Goal: Task Accomplishment & Management: Manage account settings

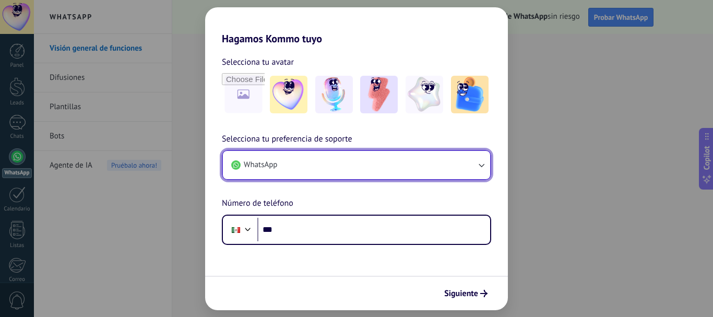
click at [299, 170] on button "WhatsApp" at bounding box center [356, 165] width 267 height 28
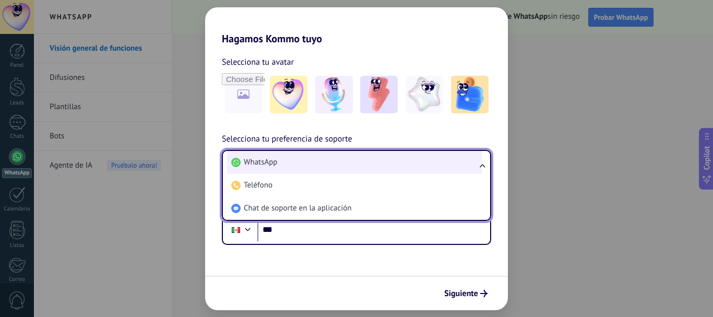
click at [281, 161] on li "WhatsApp" at bounding box center [354, 162] width 255 height 23
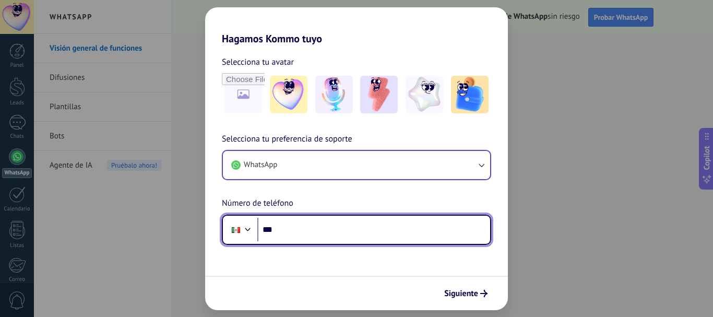
click at [332, 230] on input "***" at bounding box center [373, 230] width 233 height 24
click at [325, 228] on input "***" at bounding box center [373, 230] width 233 height 24
type input "**********"
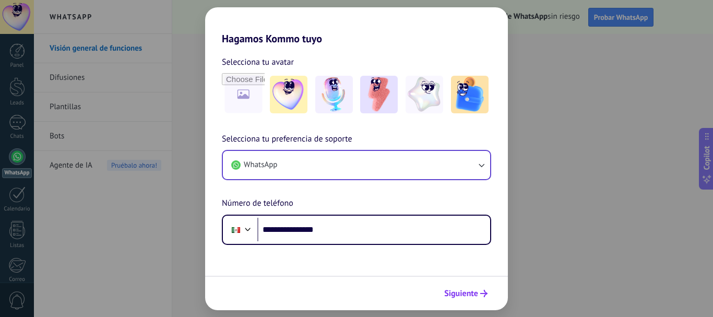
click at [457, 294] on span "Siguiente" at bounding box center [461, 293] width 34 height 7
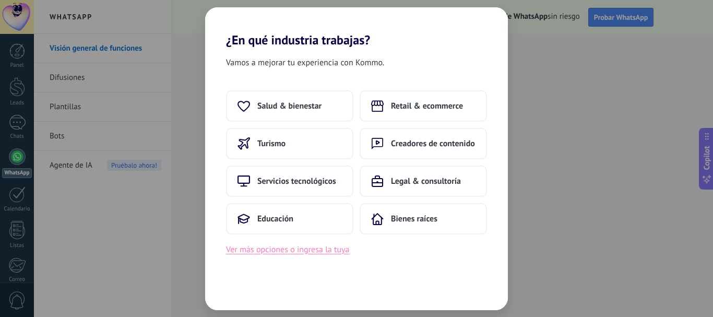
click at [299, 252] on button "Ver más opciones o ingresa la tuya" at bounding box center [287, 250] width 123 height 14
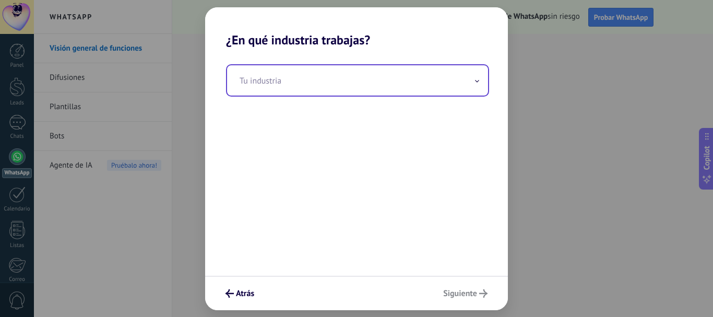
click at [387, 91] on input "text" at bounding box center [357, 80] width 261 height 30
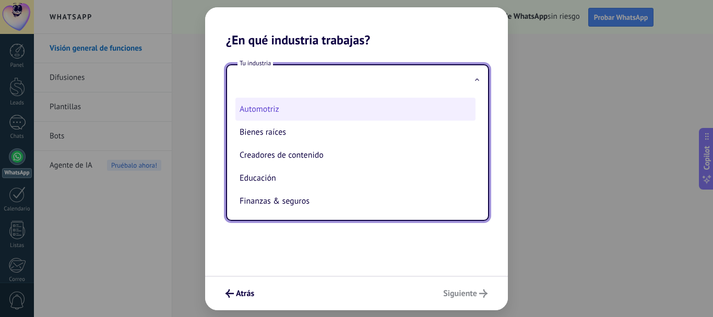
click at [328, 104] on li "Automotriz" at bounding box center [355, 109] width 240 height 23
type input "**********"
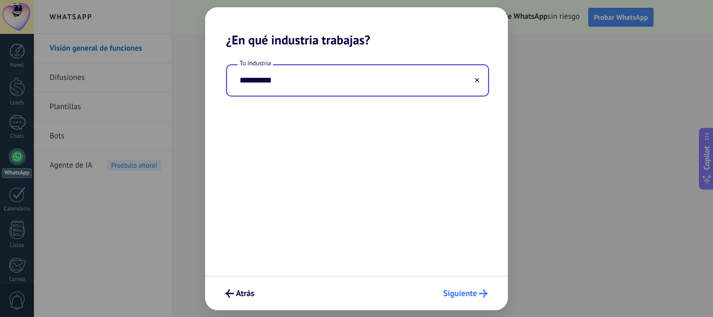
click at [486, 296] on icon "submit" at bounding box center [483, 293] width 8 height 8
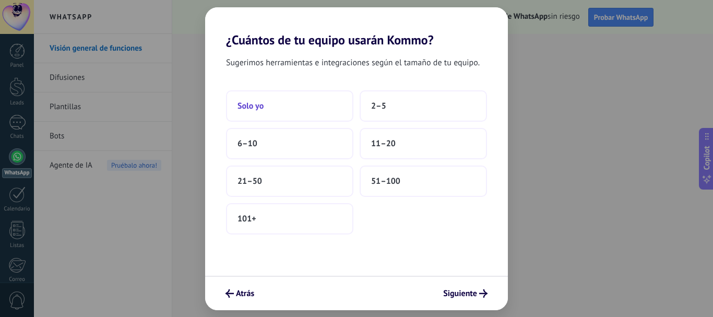
click at [255, 114] on button "Solo yo" at bounding box center [289, 105] width 127 height 31
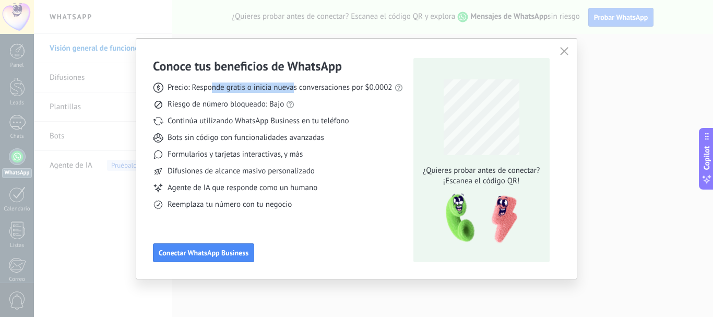
drag, startPoint x: 223, startPoint y: 85, endPoint x: 294, endPoint y: 78, distance: 71.3
click at [294, 78] on div "Precio: Responde gratis o inicia nuevas conversaciones por $0.0002 Riesgo de nú…" at bounding box center [278, 142] width 250 height 136
click at [296, 78] on div "Precio: Responde gratis o inicia nuevas conversaciones por $0.0002 Riesgo de nú…" at bounding box center [278, 142] width 250 height 136
click at [243, 257] on button "Conectar WhatsApp Business" at bounding box center [203, 252] width 101 height 19
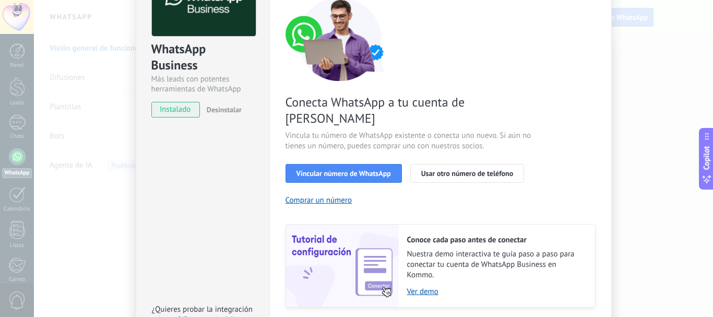
scroll to position [104, 0]
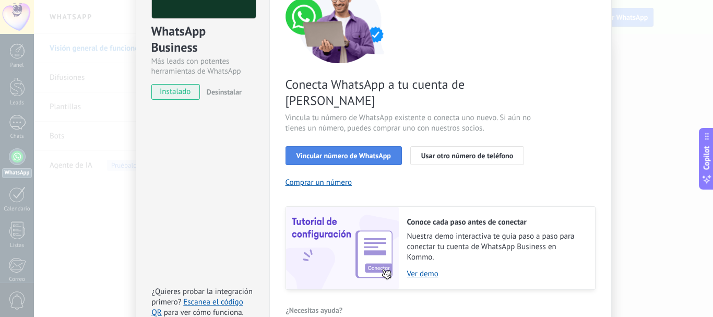
click at [373, 152] on span "Vincular número de WhatsApp" at bounding box center [343, 155] width 94 height 7
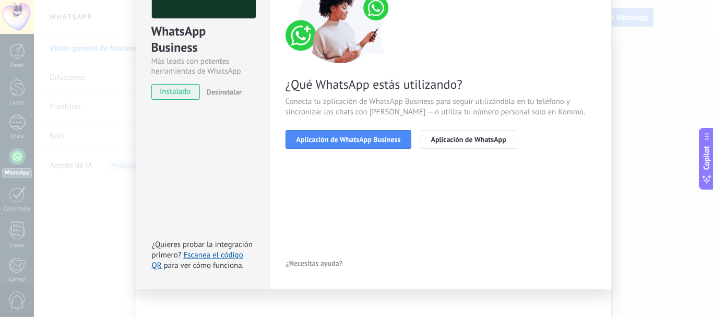
click at [373, 139] on span "Aplicación de WhatsApp Business" at bounding box center [348, 139] width 104 height 7
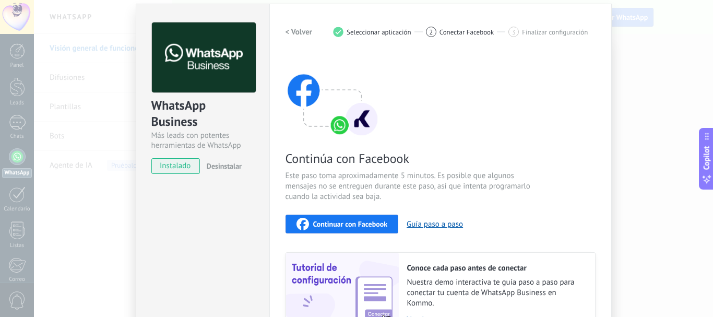
scroll to position [135, 0]
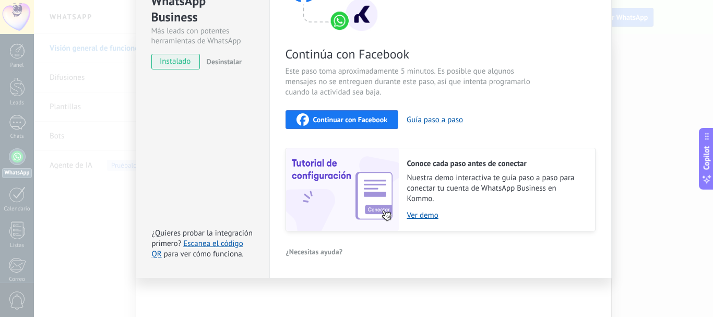
click at [389, 125] on button "Continuar con Facebook" at bounding box center [342, 119] width 113 height 19
click at [630, 90] on div "WhatsApp Business Más leads con potentes herramientas de WhatsApp instalado Des…" at bounding box center [373, 158] width 679 height 317
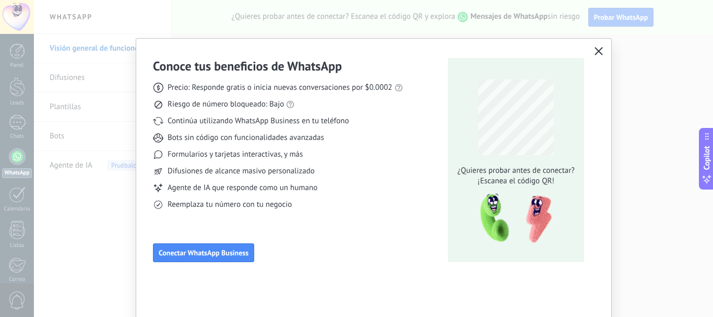
click at [599, 54] on icon "button" at bounding box center [599, 51] width 8 height 8
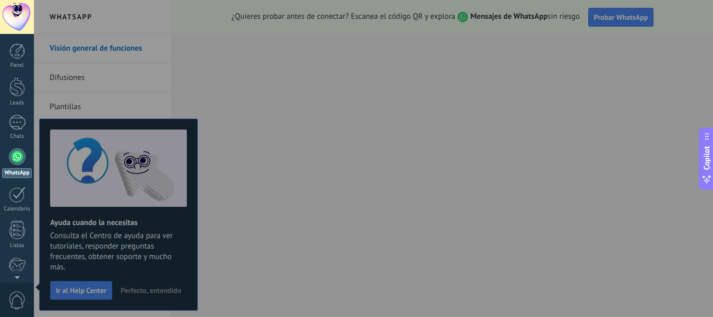
click at [13, 13] on div at bounding box center [17, 17] width 34 height 34
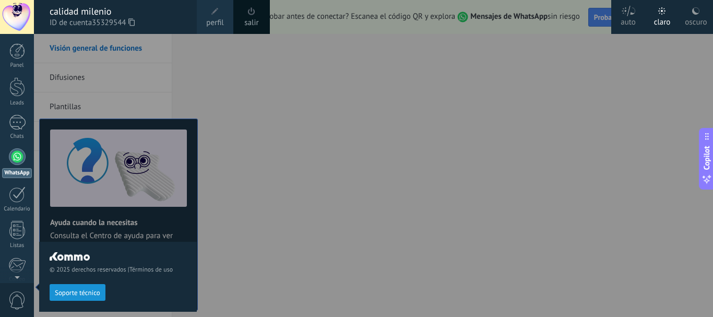
click at [224, 204] on div at bounding box center [390, 158] width 713 height 317
drag, startPoint x: 226, startPoint y: 191, endPoint x: 227, endPoint y: 142, distance: 48.5
click at [227, 189] on div at bounding box center [390, 158] width 713 height 317
click at [215, 11] on span at bounding box center [214, 11] width 7 height 7
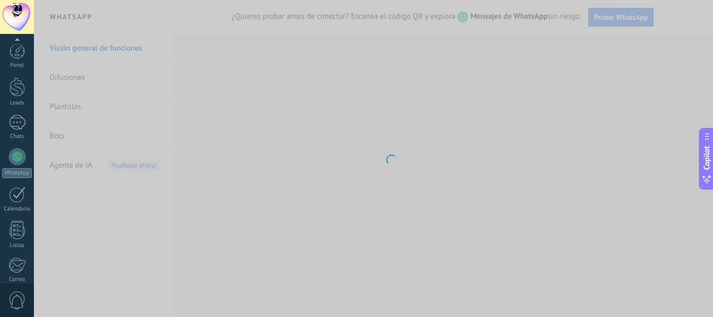
scroll to position [117, 0]
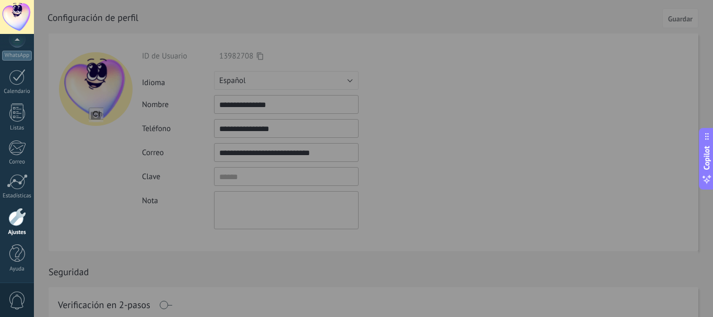
click at [533, 161] on div at bounding box center [390, 158] width 713 height 317
drag, startPoint x: 410, startPoint y: 208, endPoint x: 416, endPoint y: 209, distance: 5.8
click at [410, 209] on div at bounding box center [390, 158] width 713 height 317
